Goal: Check status: Check status

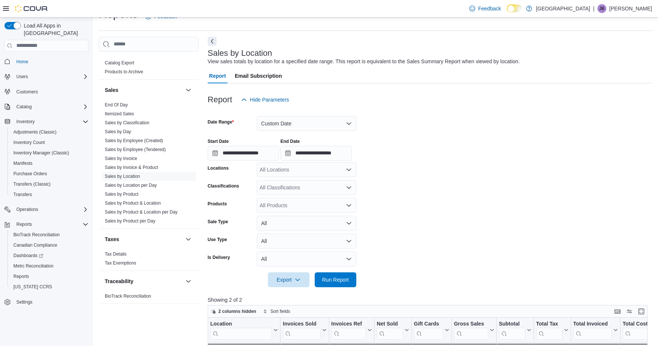
scroll to position [490, 0]
click at [306, 123] on button "Custom Date" at bounding box center [307, 123] width 100 height 15
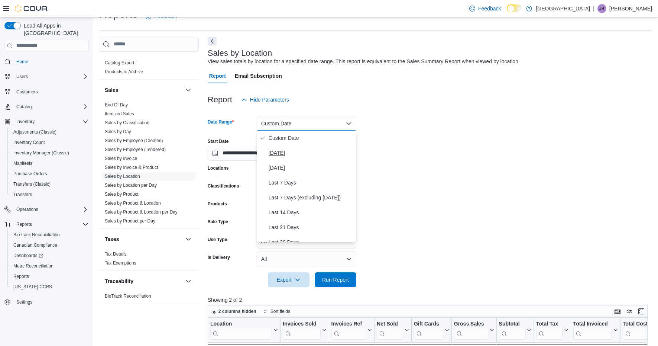
click at [293, 157] on span "[DATE]" at bounding box center [311, 152] width 85 height 9
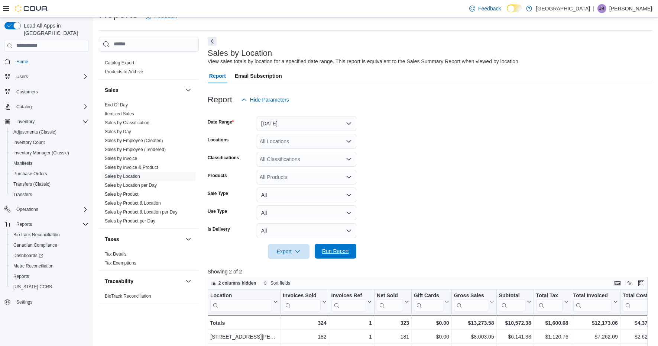
click at [339, 255] on span "Run Report" at bounding box center [335, 250] width 33 height 15
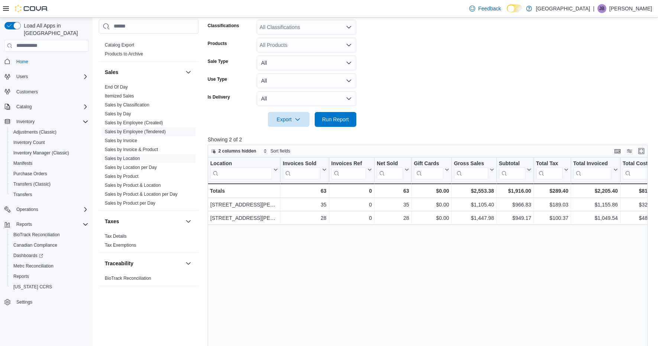
click at [144, 132] on link "Sales by Employee (Tendered)" at bounding box center [135, 131] width 61 height 5
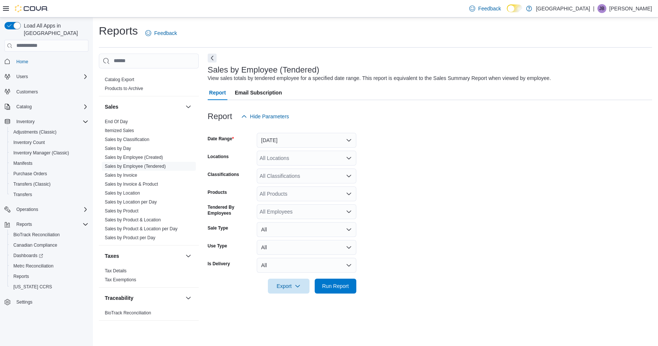
click at [321, 142] on button "[DATE]" at bounding box center [307, 140] width 100 height 15
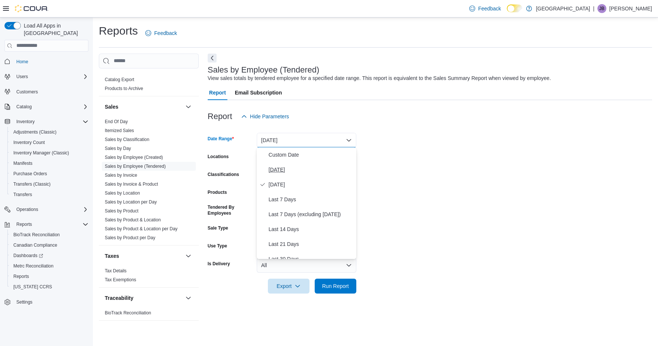
click at [287, 170] on span "[DATE]" at bounding box center [311, 169] width 85 height 9
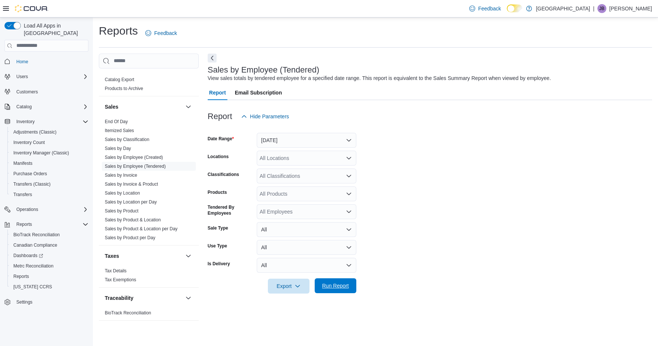
click at [342, 278] on span "Run Report" at bounding box center [335, 285] width 33 height 15
